Goal: Communication & Community: Answer question/provide support

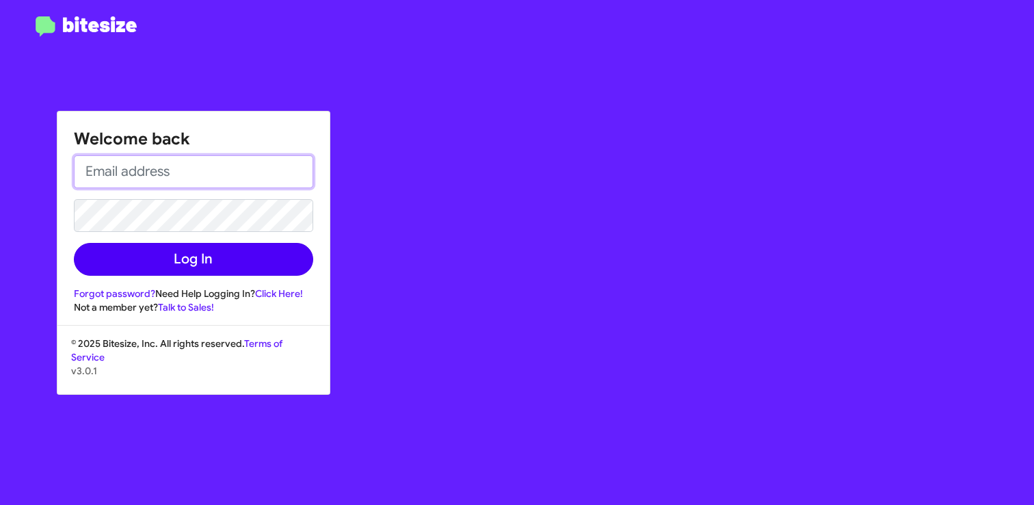
type input "[EMAIL_ADDRESS][DOMAIN_NAME]"
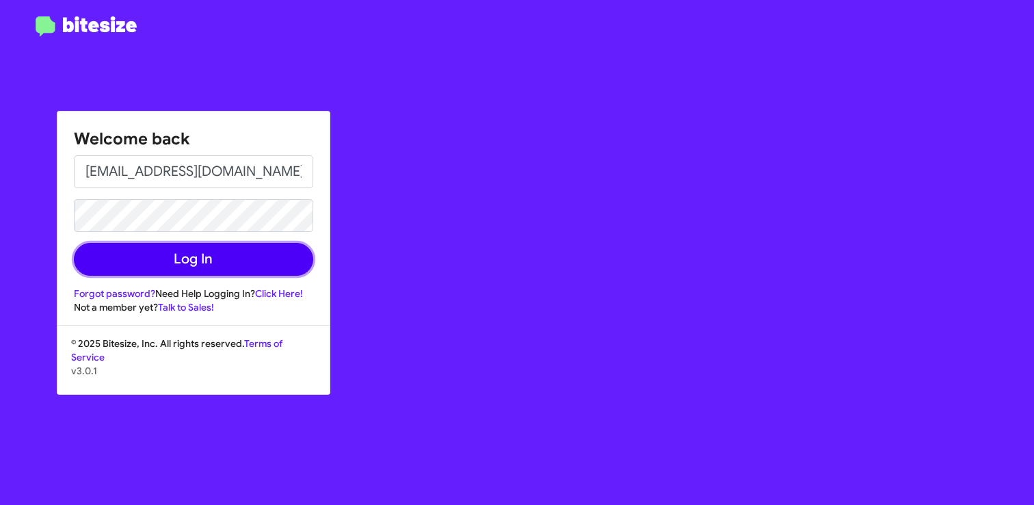
click at [219, 265] on button "Log In" at bounding box center [193, 259] width 239 height 33
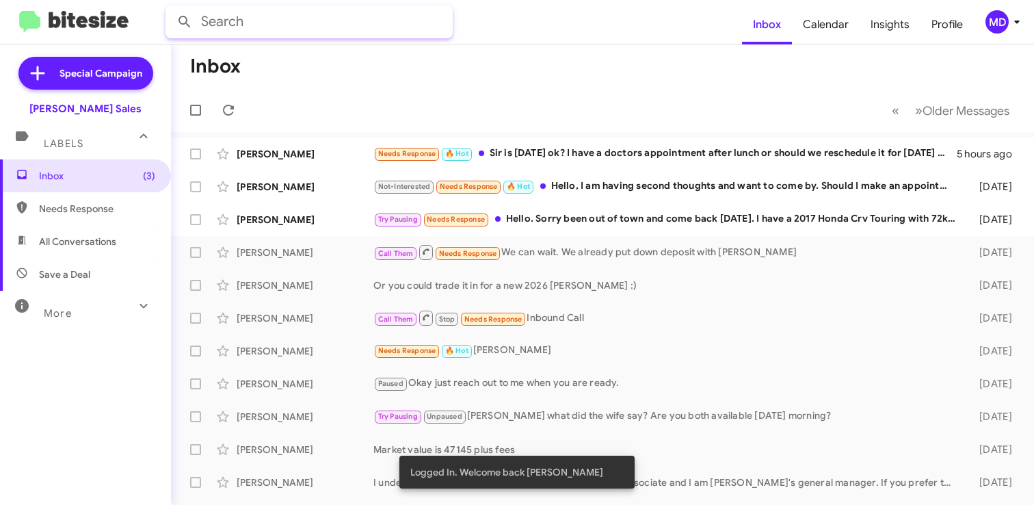
click at [358, 21] on input "text" at bounding box center [308, 21] width 287 height 33
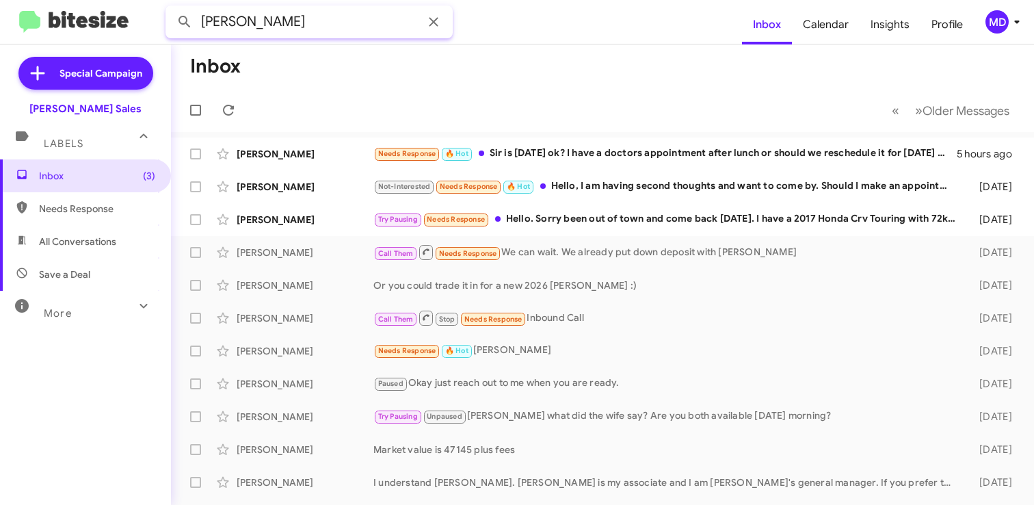
type input "[PERSON_NAME]"
click at [171, 8] on button at bounding box center [184, 21] width 27 height 27
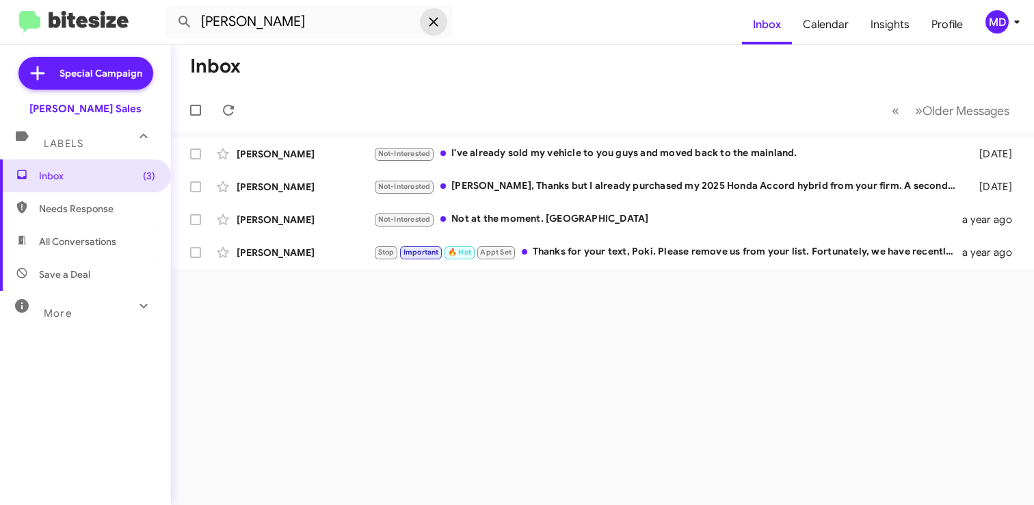
click at [431, 14] on icon at bounding box center [433, 22] width 16 height 16
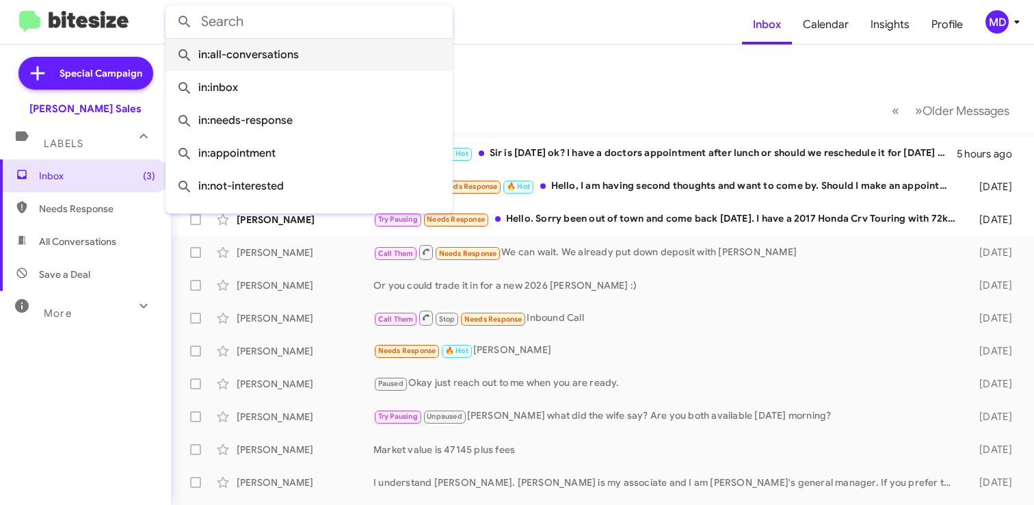
paste input "+1 (808) 788 - 2259"
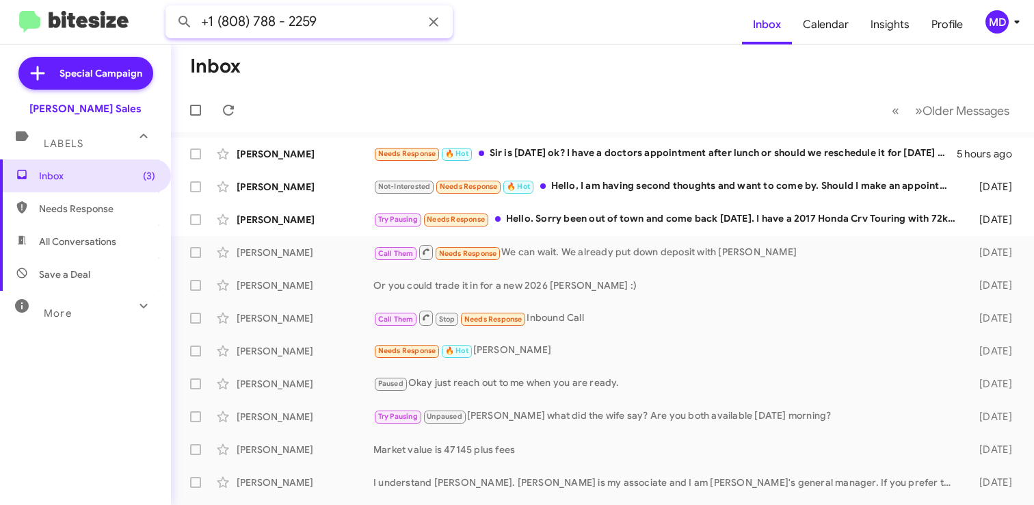
click at [171, 8] on button at bounding box center [184, 21] width 27 height 27
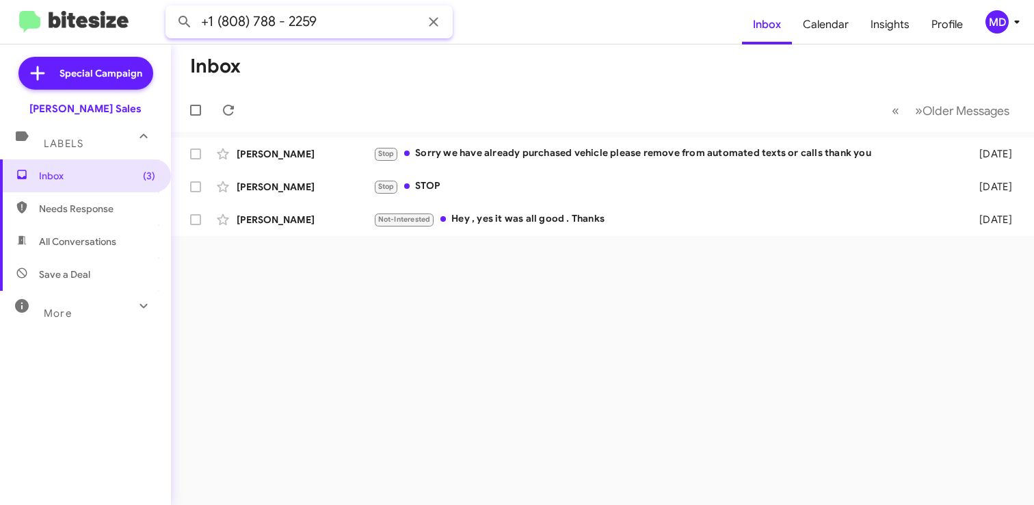
click at [218, 17] on input "+1 (808) 788 - 2259" at bounding box center [308, 21] width 287 height 33
click at [171, 8] on button at bounding box center [184, 21] width 27 height 27
drag, startPoint x: 323, startPoint y: 27, endPoint x: 104, endPoint y: -45, distance: 230.2
click at [104, 0] on html "(808) 788 - 2259 Inbox Calendar Insights Profile MD Special Campaign [PERSON_NA…" at bounding box center [517, 252] width 1034 height 505
type input "8087882259"
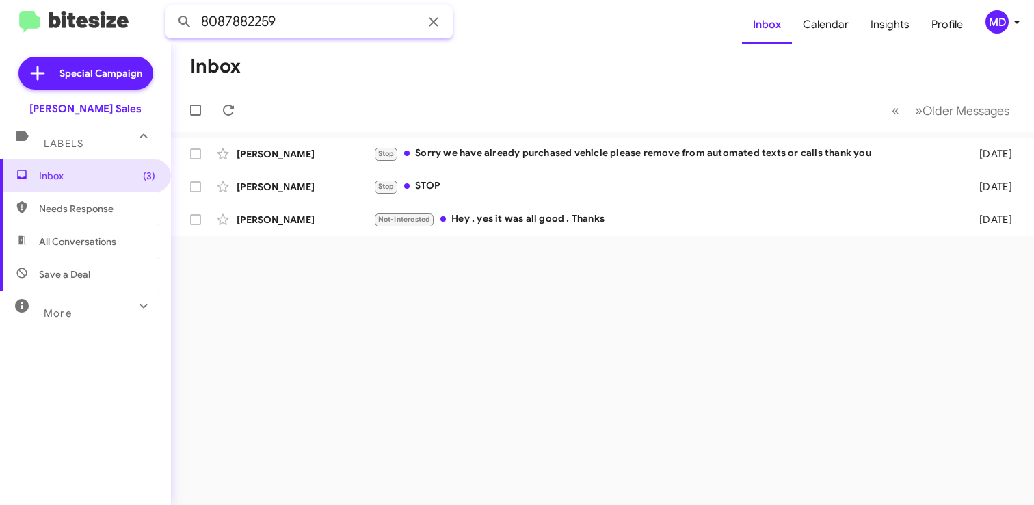
click at [171, 8] on button at bounding box center [184, 21] width 27 height 27
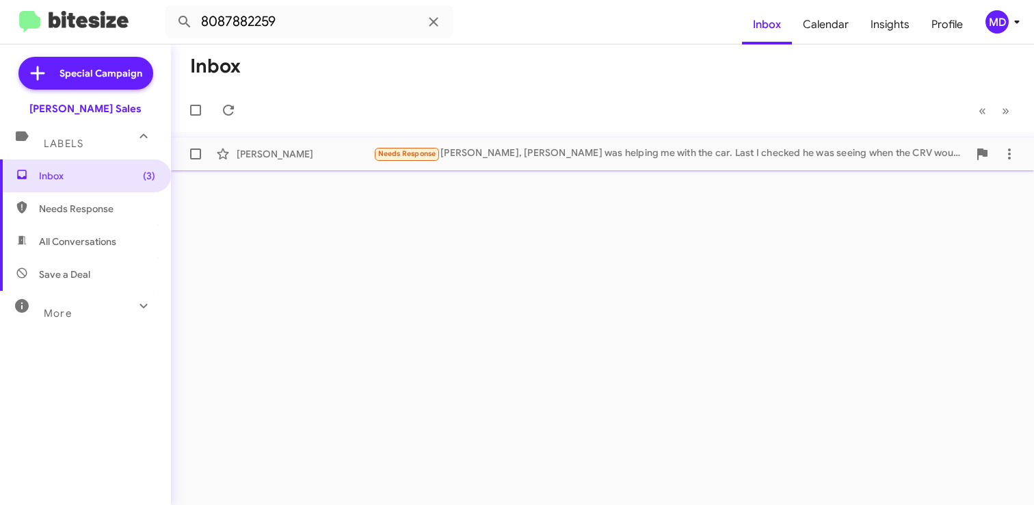
click at [455, 150] on div "Needs Response [PERSON_NAME], [PERSON_NAME] was helping me with the car. Last I…" at bounding box center [670, 154] width 595 height 16
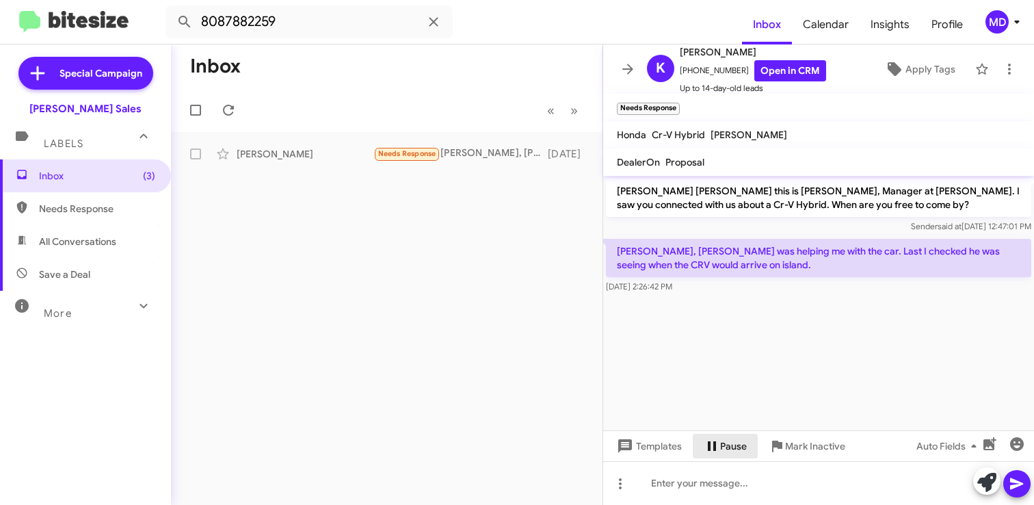
click at [724, 448] on span "Pause" at bounding box center [733, 445] width 27 height 25
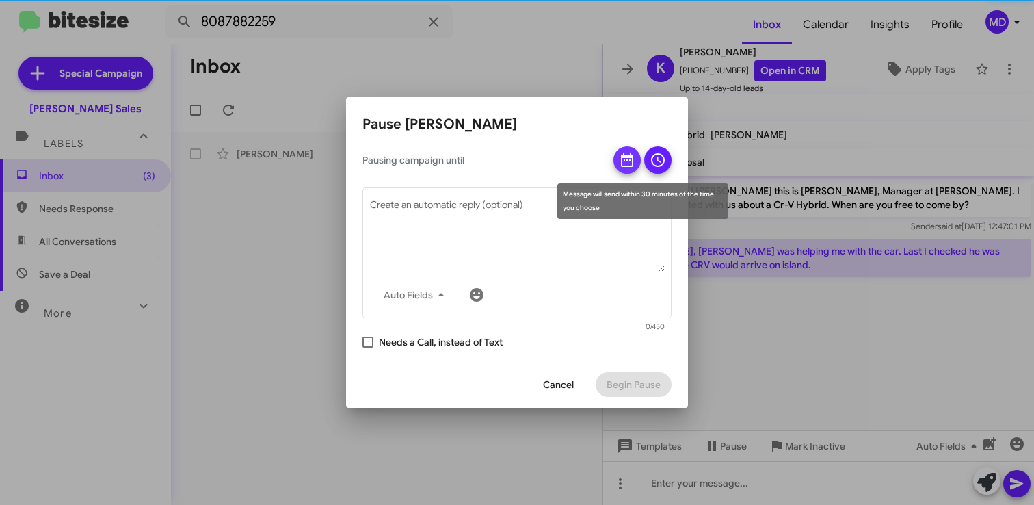
click at [630, 152] on icon at bounding box center [627, 160] width 16 height 16
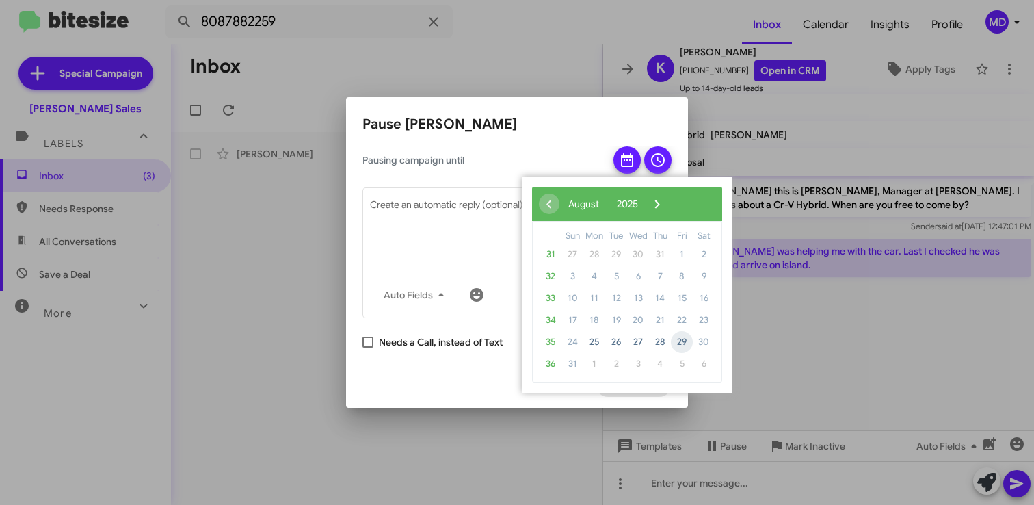
click at [682, 342] on span "29" at bounding box center [682, 342] width 22 height 22
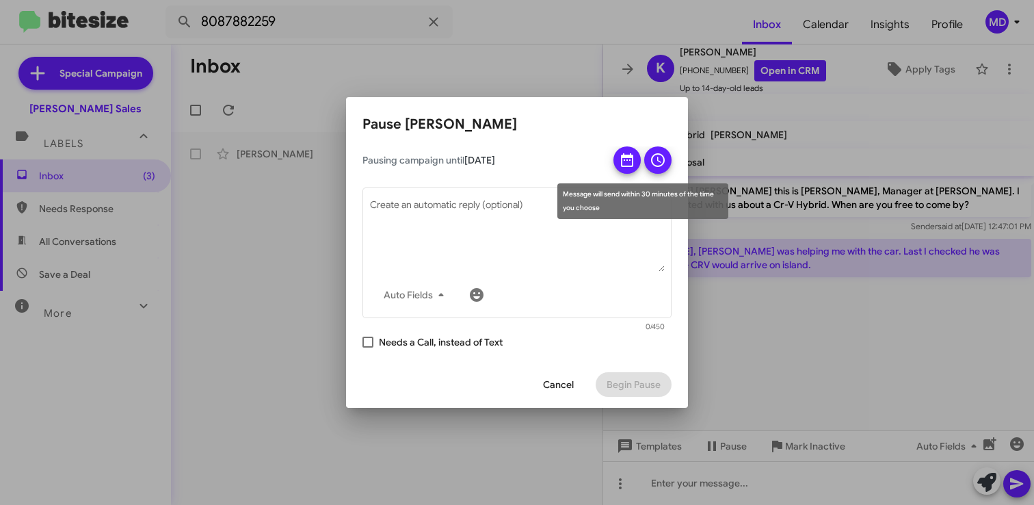
click at [659, 157] on icon at bounding box center [657, 160] width 16 height 16
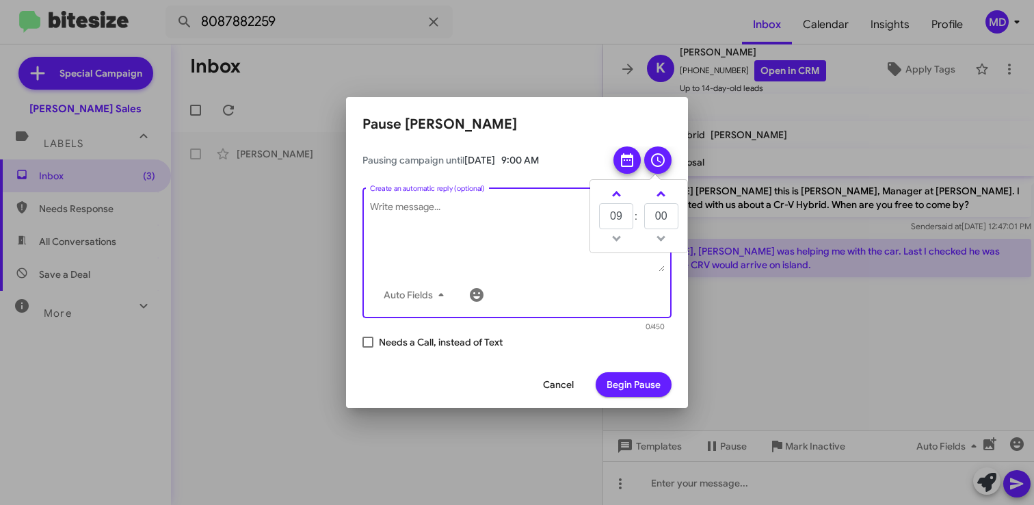
click at [505, 206] on textarea "Create an automatic reply (optional)" at bounding box center [517, 235] width 295 height 71
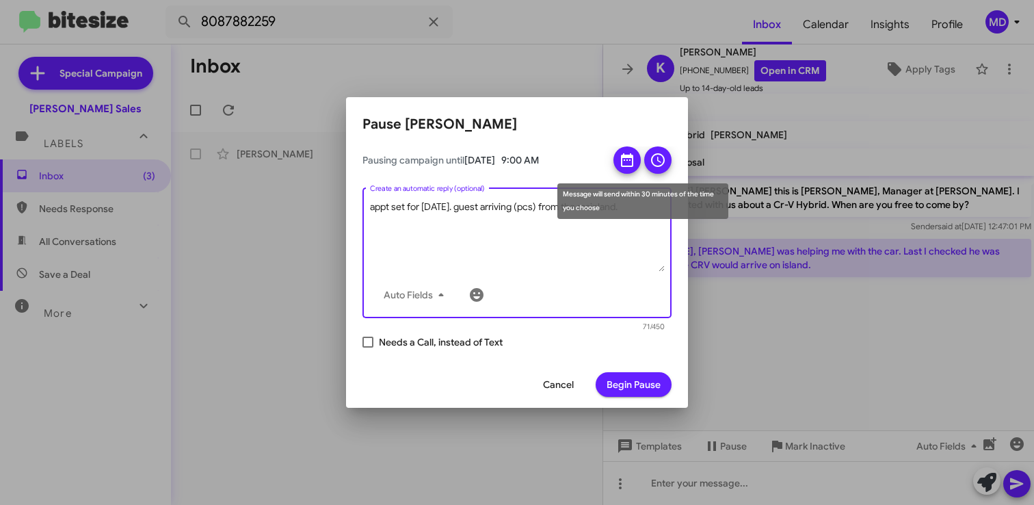
type textarea "appt set for [DATE]. guest arriving (pcs) from the mainland."
click at [618, 158] on button at bounding box center [626, 159] width 27 height 27
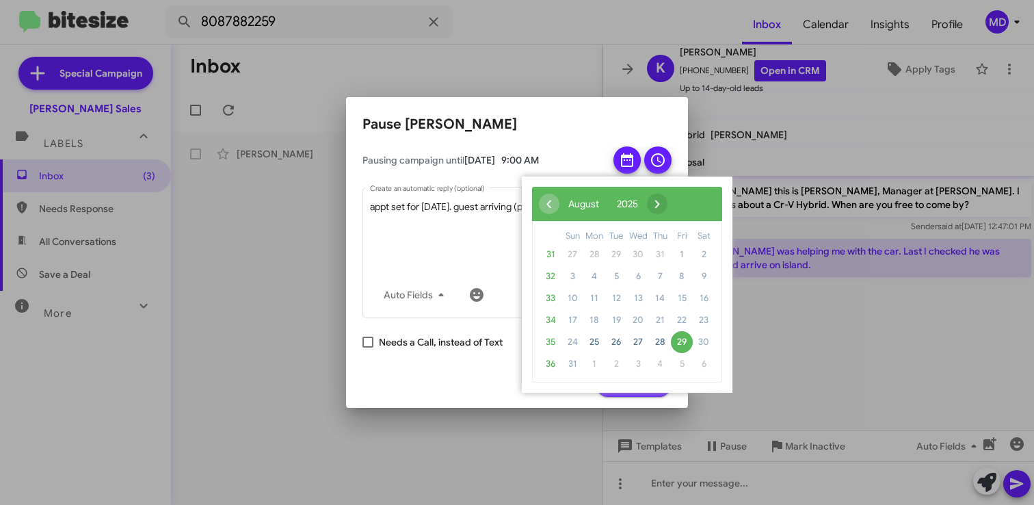
click at [667, 209] on span "›" at bounding box center [657, 203] width 21 height 21
click at [666, 273] on span "11" at bounding box center [660, 276] width 22 height 22
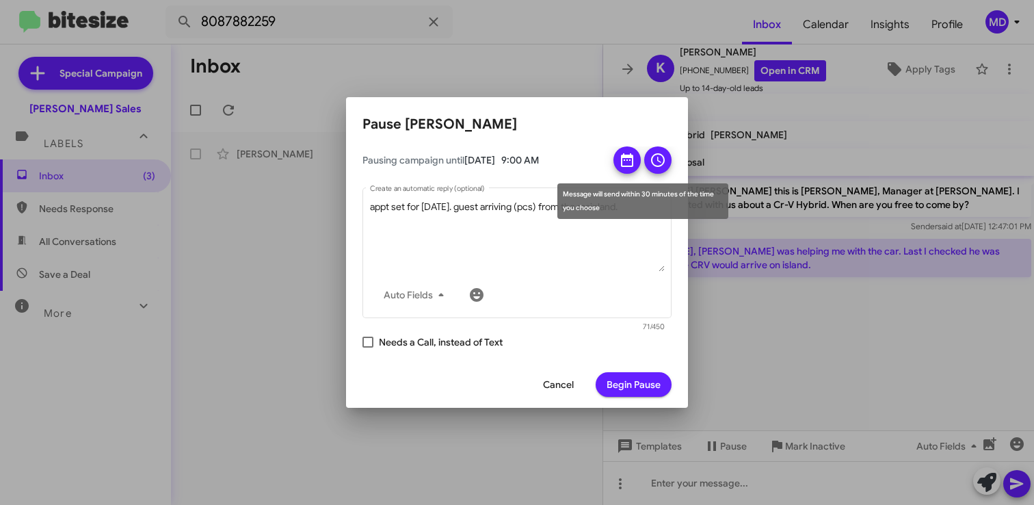
click at [655, 166] on icon at bounding box center [658, 160] width 14 height 14
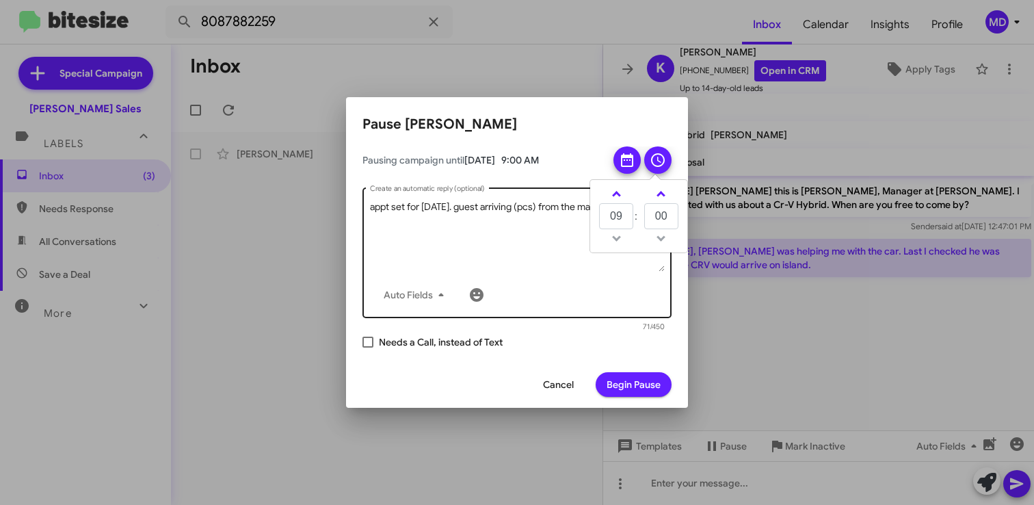
click at [566, 266] on textarea "appt set for [DATE]. guest arriving (pcs) from the mainland." at bounding box center [517, 235] width 295 height 71
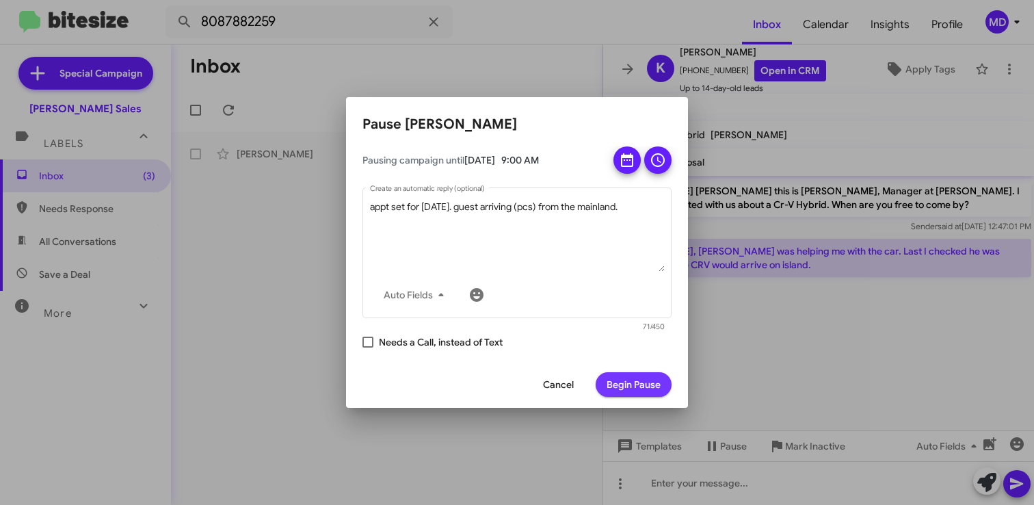
click at [636, 385] on span "Begin Pause" at bounding box center [633, 384] width 54 height 25
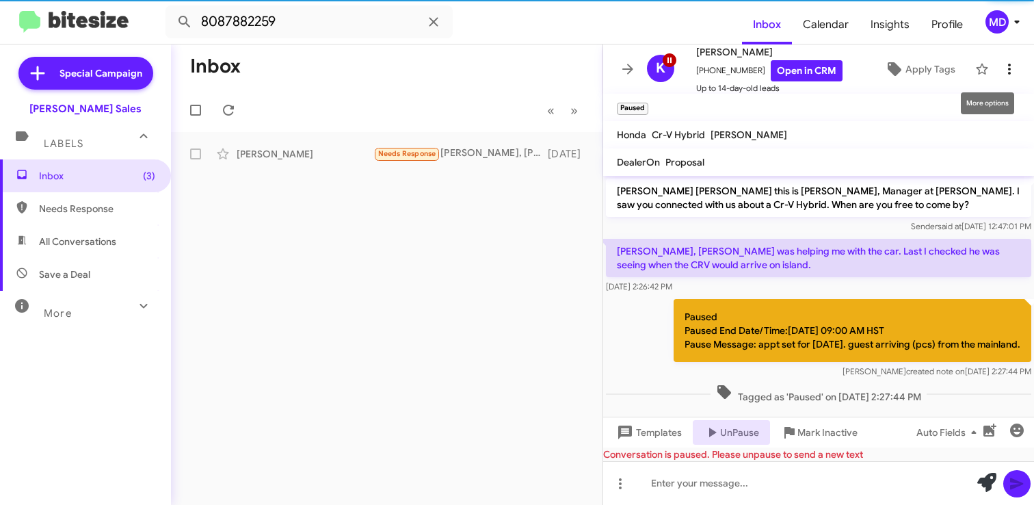
click at [1010, 68] on icon at bounding box center [1009, 69] width 16 height 16
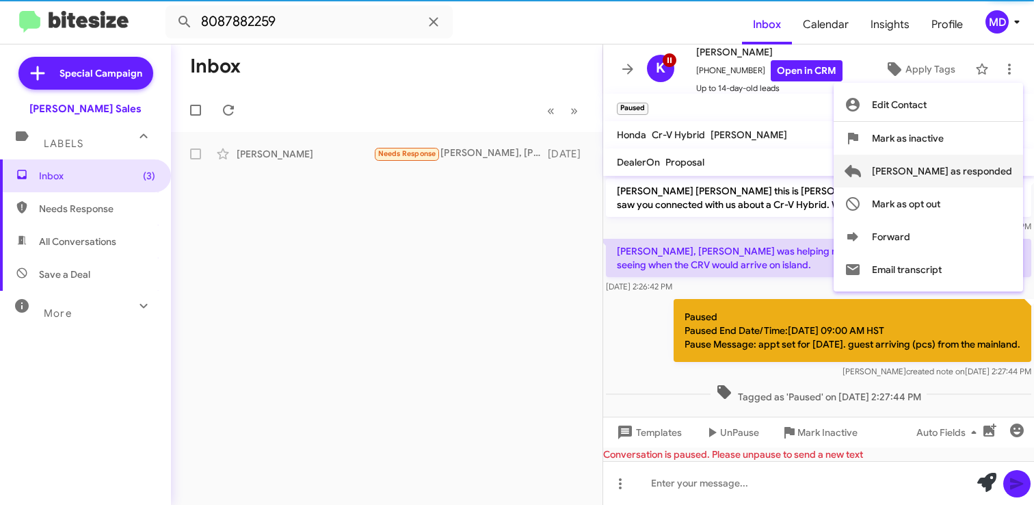
click at [967, 167] on span "[PERSON_NAME] as responded" at bounding box center [942, 171] width 140 height 33
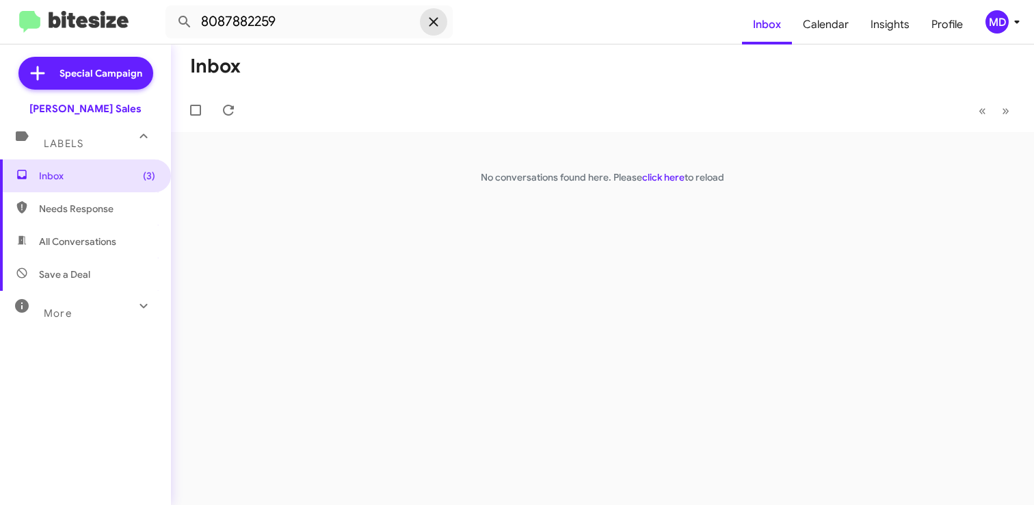
click at [429, 19] on icon at bounding box center [433, 22] width 16 height 16
